Goal: Obtain resource: Obtain resource

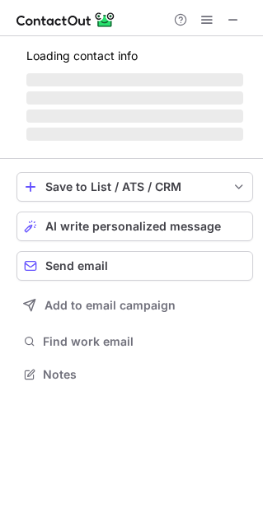
scroll to position [384, 263]
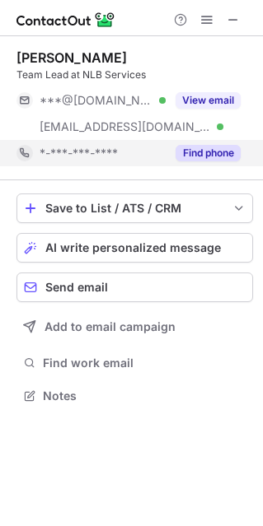
click at [215, 155] on button "Find phone" at bounding box center [207, 153] width 65 height 16
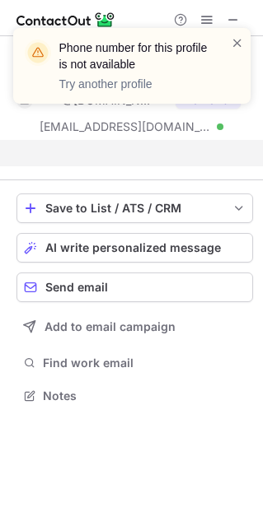
scroll to position [357, 263]
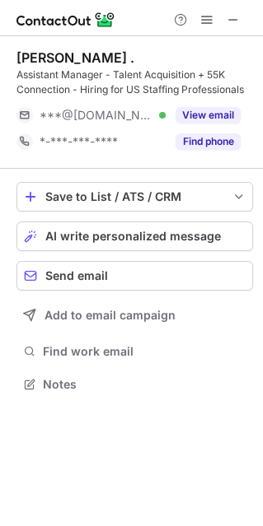
scroll to position [372, 263]
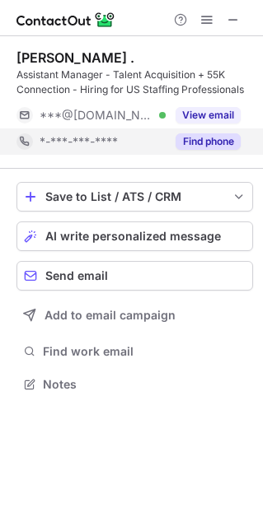
click at [221, 137] on button "Find phone" at bounding box center [207, 141] width 65 height 16
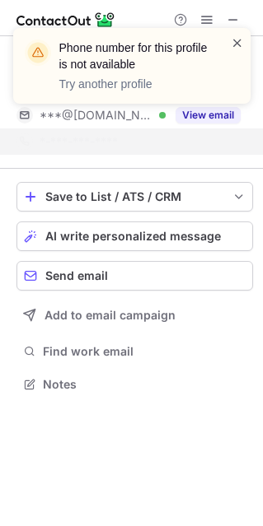
click at [238, 39] on span at bounding box center [236, 43] width 13 height 16
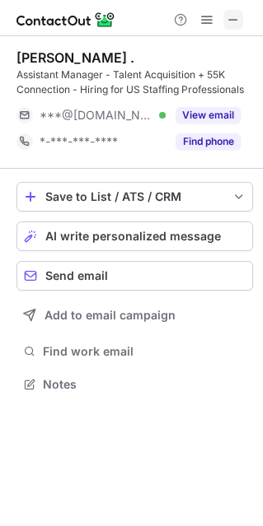
click at [235, 17] on span at bounding box center [232, 19] width 13 height 13
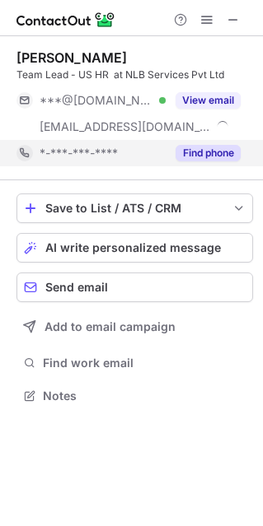
scroll to position [384, 263]
click at [200, 154] on button "Find phone" at bounding box center [207, 153] width 65 height 16
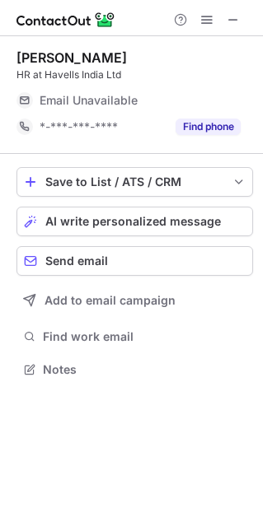
scroll to position [8, 8]
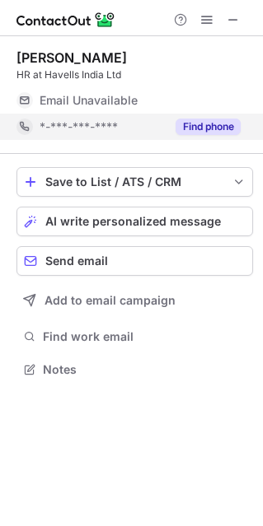
click at [216, 126] on button "Find phone" at bounding box center [207, 127] width 65 height 16
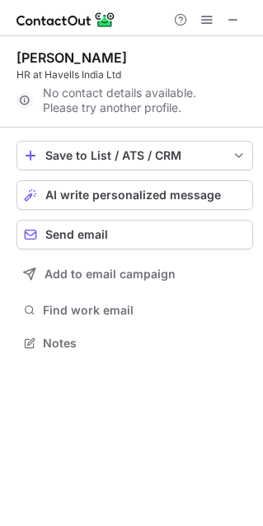
scroll to position [331, 263]
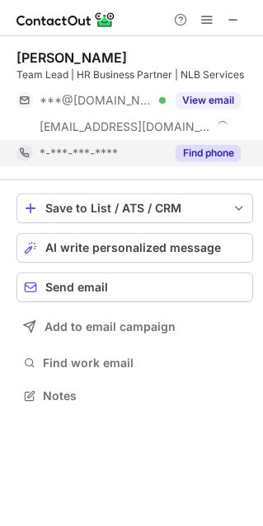
scroll to position [384, 263]
click at [211, 142] on div "Find phone" at bounding box center [202, 153] width 75 height 26
click at [211, 142] on div "*-***-***-****" at bounding box center [128, 153] width 224 height 26
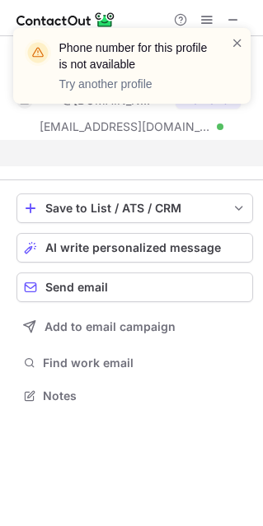
scroll to position [357, 263]
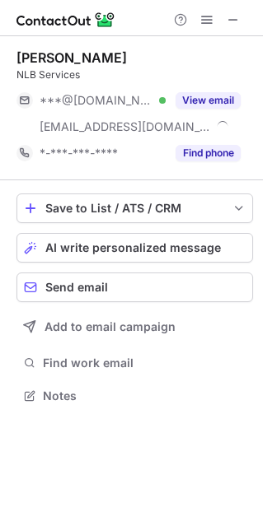
scroll to position [384, 263]
click at [223, 158] on button "Find phone" at bounding box center [207, 153] width 65 height 16
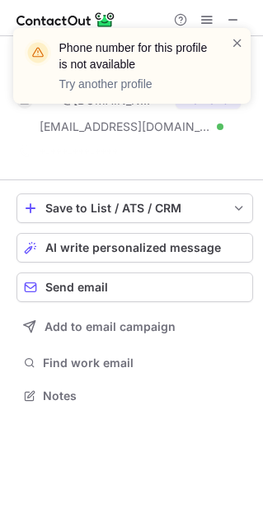
click at [228, 39] on div "Phone number for this profile is not available Try another profile" at bounding box center [125, 66] width 211 height 63
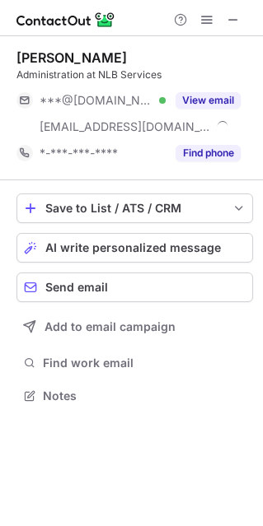
scroll to position [384, 263]
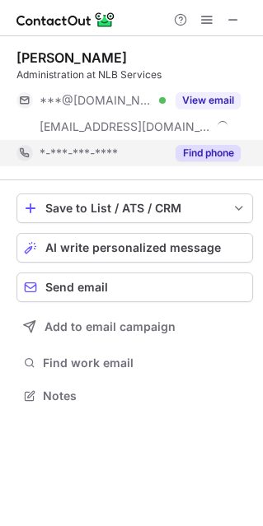
click at [200, 145] on button "Find phone" at bounding box center [207, 153] width 65 height 16
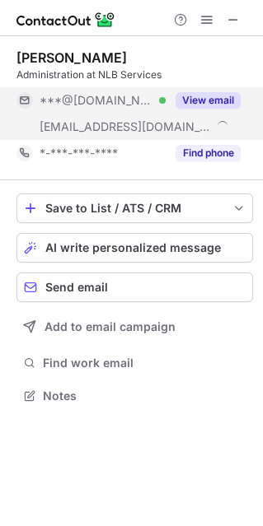
click at [199, 101] on button "View email" at bounding box center [207, 100] width 65 height 16
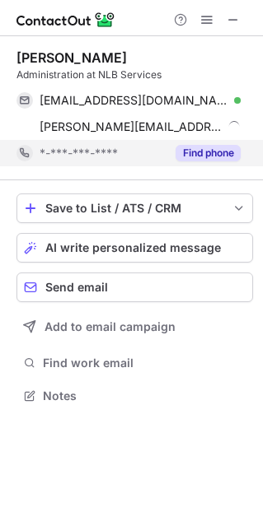
click at [227, 160] on button "Find phone" at bounding box center [207, 153] width 65 height 16
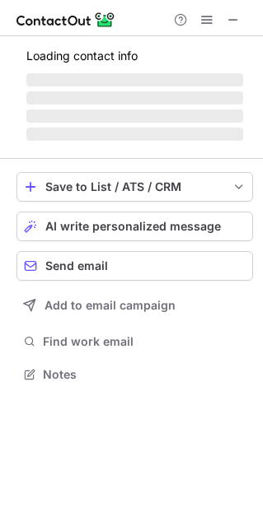
scroll to position [384, 263]
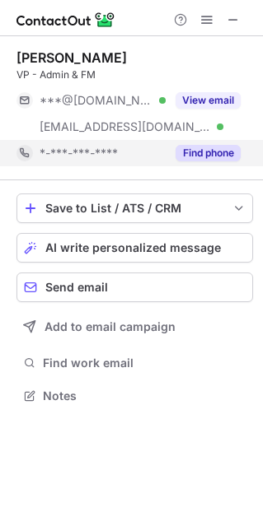
click at [211, 160] on button "Find phone" at bounding box center [207, 153] width 65 height 16
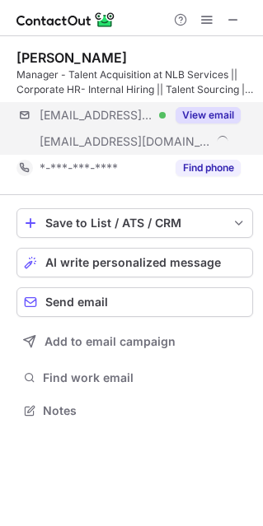
scroll to position [398, 263]
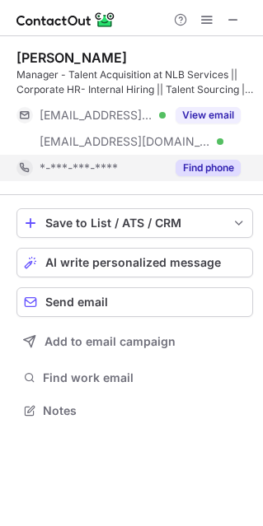
click at [212, 158] on div "Find phone" at bounding box center [202, 168] width 75 height 26
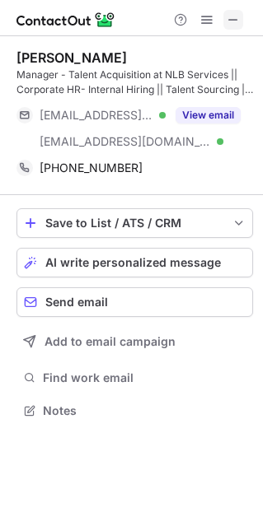
click at [236, 25] on span at bounding box center [232, 19] width 13 height 13
